Goal: Task Accomplishment & Management: Manage account settings

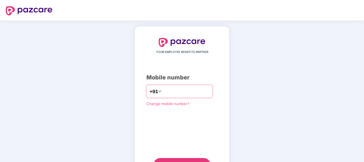
click at [163, 92] on input "number" at bounding box center [186, 91] width 47 height 9
type input "**********"
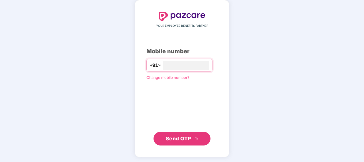
scroll to position [26, 0]
click at [177, 138] on span "Send OTP" at bounding box center [178, 139] width 25 height 6
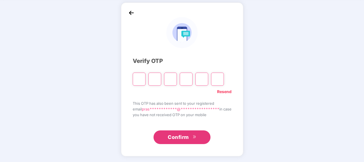
scroll to position [23, 0]
type input "*"
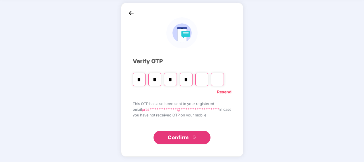
type input "*"
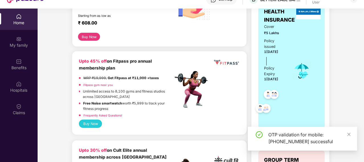
scroll to position [113, 0]
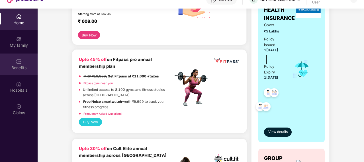
click at [18, 63] on img at bounding box center [19, 62] width 6 height 6
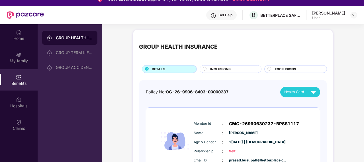
scroll to position [8, 0]
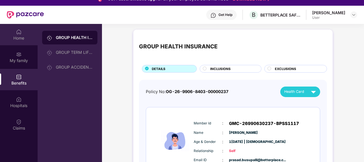
click at [21, 38] on div "Home" at bounding box center [19, 38] width 38 height 6
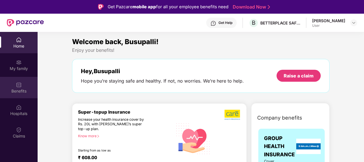
click at [19, 89] on div "Benefits" at bounding box center [19, 91] width 38 height 6
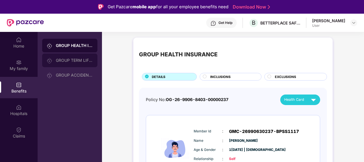
click at [81, 60] on div "GROUP TERM LIFE INSURANCE" at bounding box center [74, 60] width 37 height 5
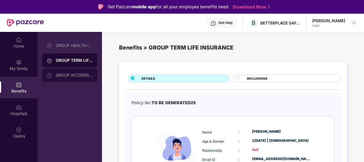
click at [74, 70] on div "GROUP ACCIDENTAL INSURANCE" at bounding box center [69, 75] width 55 height 14
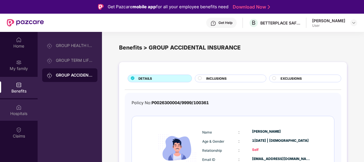
click at [16, 111] on div "Hospitals" at bounding box center [19, 114] width 38 height 6
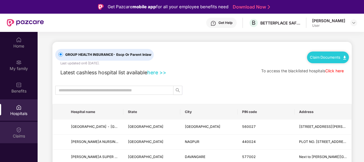
click at [17, 133] on div "Claims" at bounding box center [19, 136] width 38 height 6
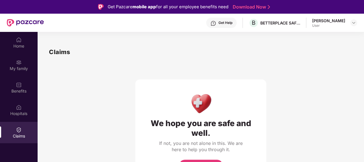
scroll to position [32, 0]
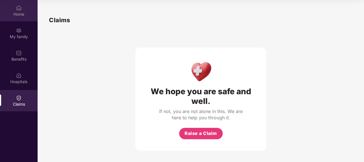
click at [24, 12] on div "Home" at bounding box center [19, 14] width 38 height 6
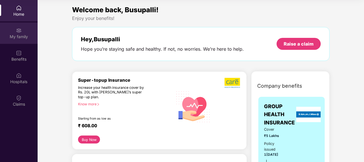
click at [19, 33] on div "My family" at bounding box center [19, 32] width 38 height 21
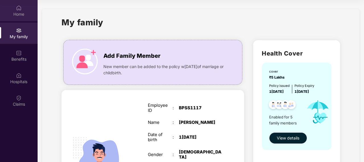
click at [18, 12] on div "Home" at bounding box center [19, 14] width 38 height 6
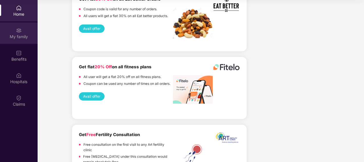
scroll to position [1051, 0]
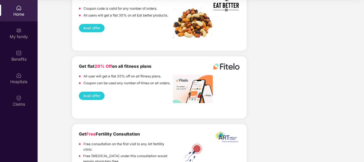
click at [21, 16] on div "Home" at bounding box center [19, 14] width 38 height 6
click at [21, 56] on div "Benefits" at bounding box center [19, 55] width 38 height 21
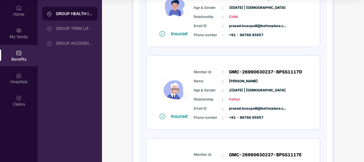
scroll to position [264, 0]
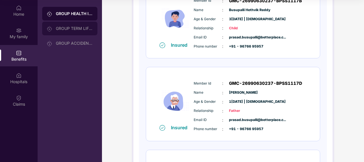
click at [84, 28] on div "GROUP TERM LIFE INSURANCE" at bounding box center [74, 28] width 37 height 5
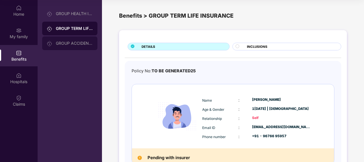
click at [69, 43] on div "GROUP ACCIDENTAL INSURANCE" at bounding box center [74, 43] width 37 height 5
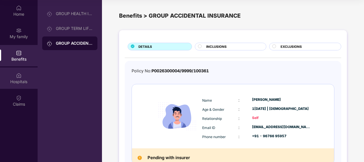
click at [16, 85] on div "Hospitals" at bounding box center [19, 77] width 38 height 21
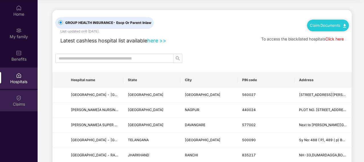
click at [21, 103] on div "Claims" at bounding box center [19, 104] width 38 height 6
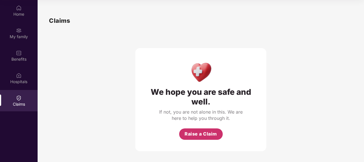
click at [193, 136] on span "Raise a Claim" at bounding box center [201, 133] width 32 height 7
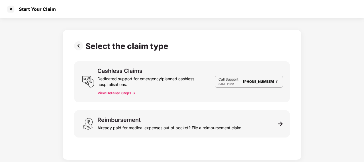
scroll to position [14, 0]
click at [9, 8] on div at bounding box center [10, 9] width 9 height 9
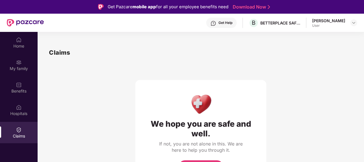
click at [29, 30] on div at bounding box center [25, 23] width 37 height 18
click at [327, 25] on div "User" at bounding box center [328, 25] width 33 height 5
click at [16, 38] on img at bounding box center [19, 40] width 6 height 6
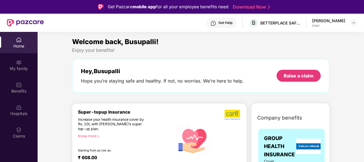
click at [106, 51] on div "Enjoy your benefits!" at bounding box center [200, 50] width 257 height 6
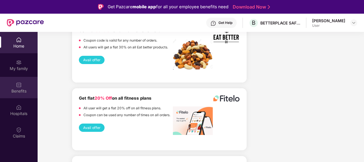
scroll to position [1245, 0]
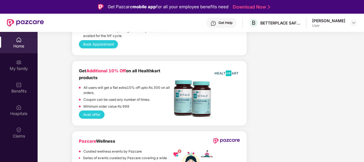
click at [335, 24] on div "User" at bounding box center [328, 25] width 33 height 5
click at [355, 24] on img at bounding box center [353, 23] width 5 height 5
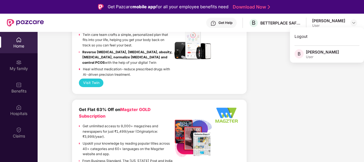
scroll to position [248, 0]
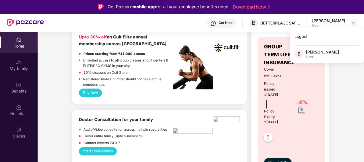
click at [13, 21] on img at bounding box center [25, 22] width 37 height 7
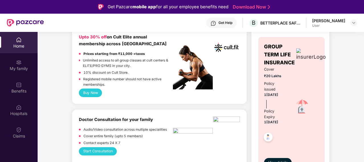
click at [22, 42] on div "Home" at bounding box center [19, 42] width 38 height 21
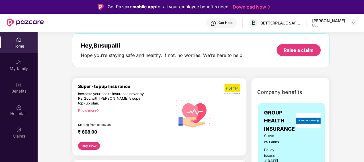
scroll to position [0, 0]
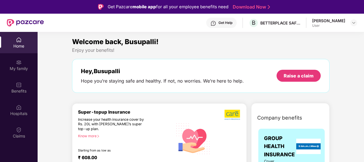
click at [116, 76] on div "Hey, [PERSON_NAME] Hope you’re staying safe and healthy. If not, no worries. We…" at bounding box center [162, 76] width 163 height 16
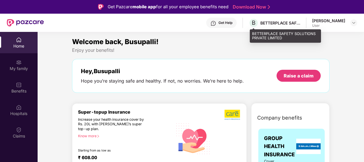
click at [276, 20] on div "B BETTERPLACE SAFETY SOLUTIONS PRIVATE LIMITED" at bounding box center [275, 23] width 52 height 10
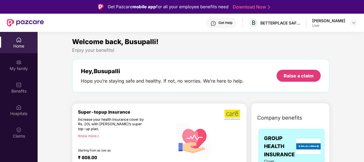
click at [349, 23] on div "[PERSON_NAME]d User" at bounding box center [334, 23] width 45 height 10
click at [353, 22] on img at bounding box center [353, 23] width 5 height 5
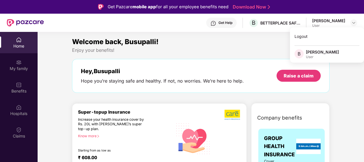
click at [228, 46] on div "Welcome back, Busupalli!" at bounding box center [200, 41] width 257 height 11
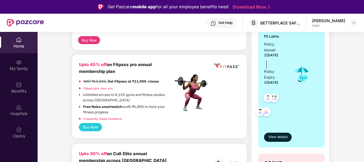
scroll to position [130, 0]
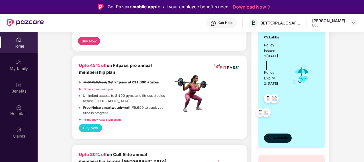
click at [274, 137] on span "View details" at bounding box center [277, 137] width 19 height 5
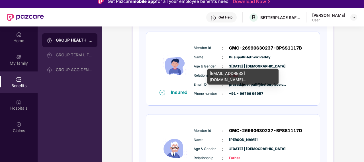
scroll to position [244, 0]
